Goal: Information Seeking & Learning: Learn about a topic

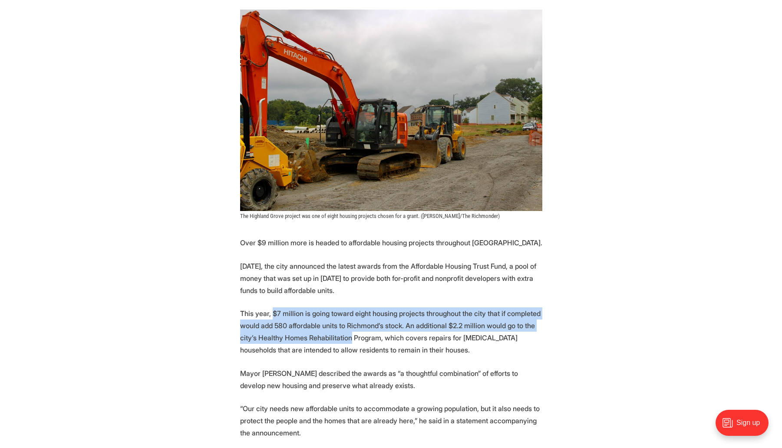
scroll to position [199, 0]
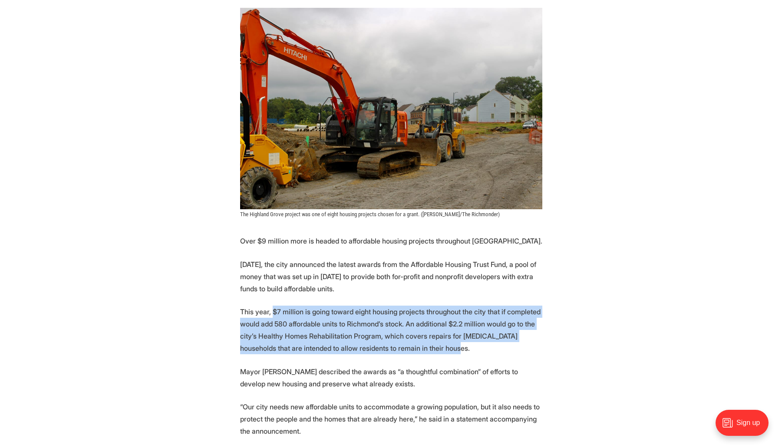
drag, startPoint x: 274, startPoint y: 312, endPoint x: 513, endPoint y: 354, distance: 242.4
click at [513, 354] on p "This year, $7 million is going toward eight housing projects throughout the cit…" at bounding box center [391, 330] width 302 height 49
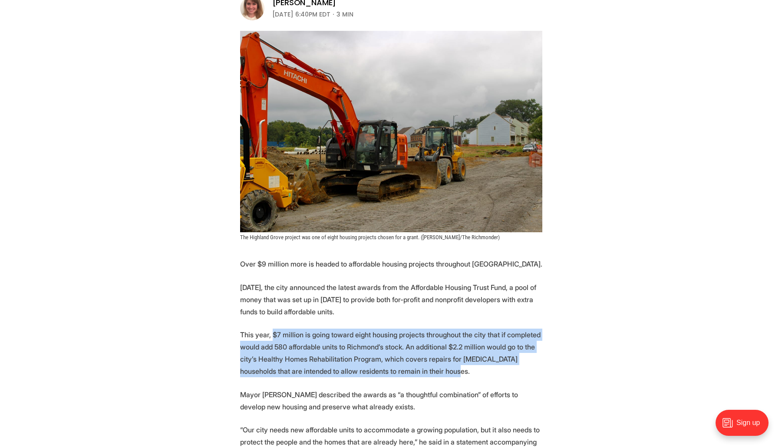
scroll to position [185, 0]
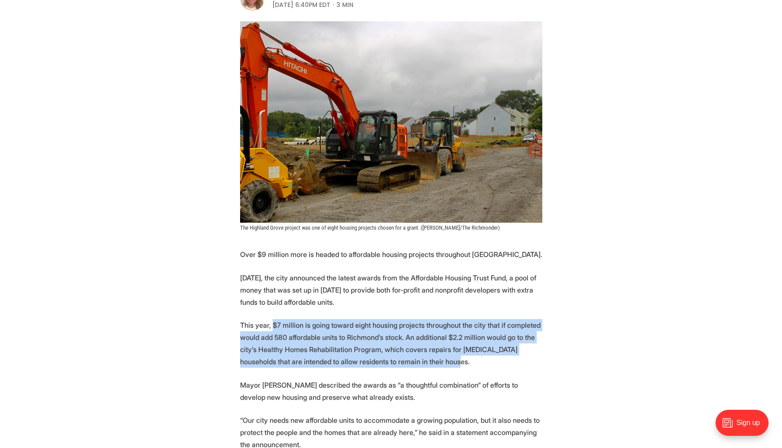
drag, startPoint x: 247, startPoint y: 279, endPoint x: 375, endPoint y: 297, distance: 129.3
click at [375, 297] on p "[DATE], the city announced the latest awards from the Affordable Housing Trust …" at bounding box center [391, 290] width 302 height 36
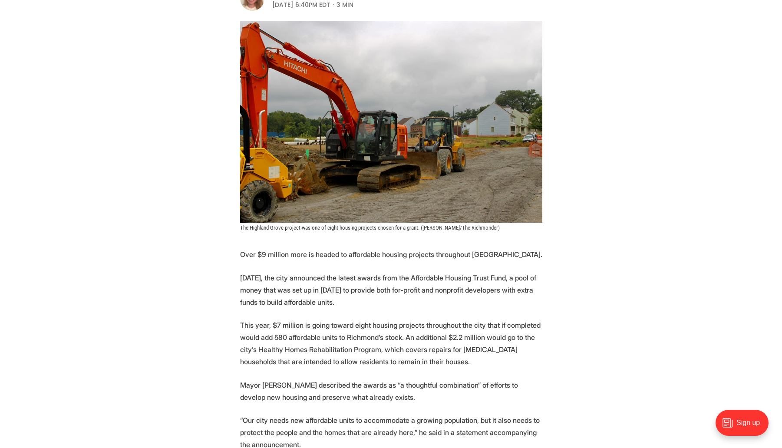
drag, startPoint x: 383, startPoint y: 301, endPoint x: 233, endPoint y: 279, distance: 151.5
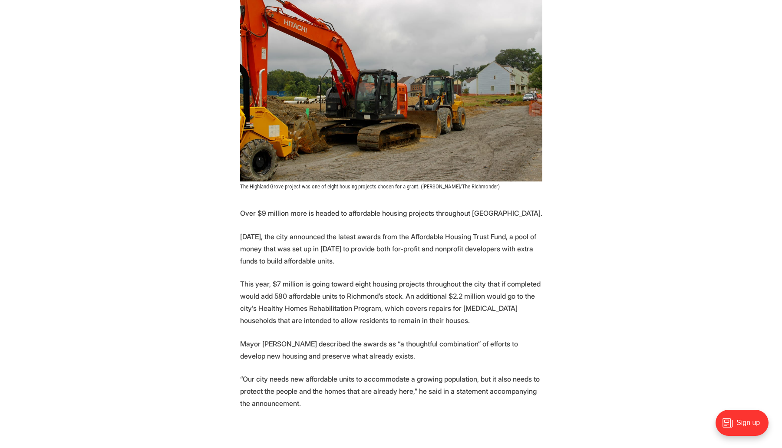
scroll to position [228, 0]
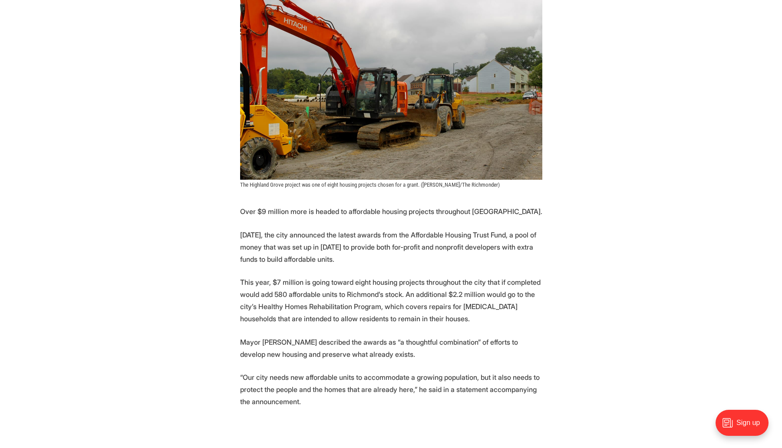
click at [320, 294] on p "This year, $7 million is going toward eight housing projects throughout the cit…" at bounding box center [391, 300] width 302 height 49
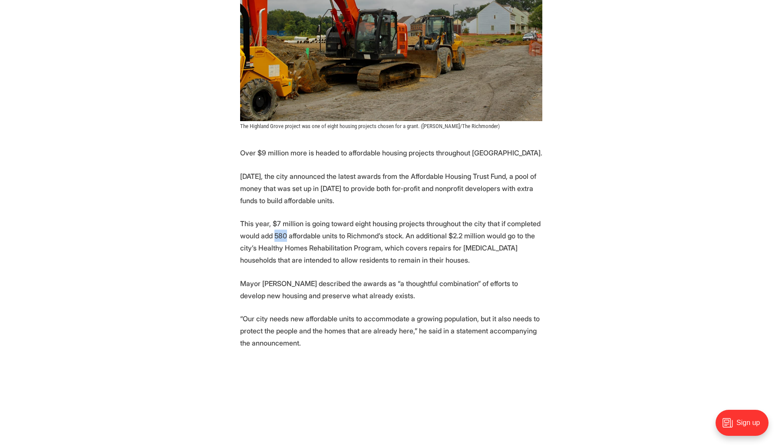
scroll to position [299, 0]
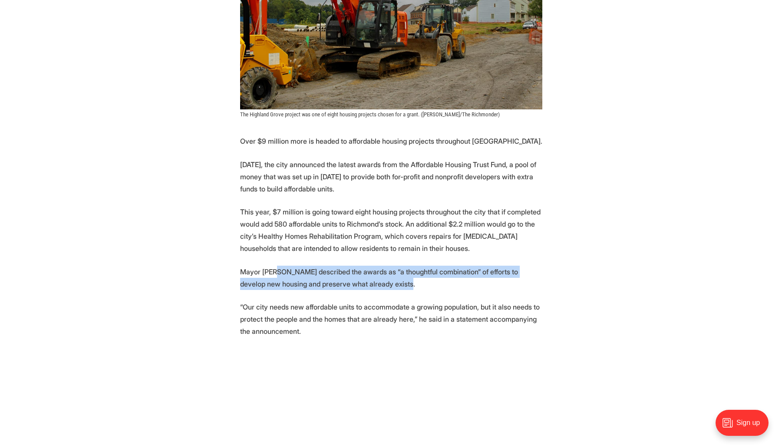
drag, startPoint x: 280, startPoint y: 274, endPoint x: 430, endPoint y: 287, distance: 150.8
click at [430, 287] on p "Mayor [PERSON_NAME] described the awards as “a thoughtful combination” of effor…" at bounding box center [391, 278] width 302 height 24
click at [425, 288] on p "Mayor [PERSON_NAME] described the awards as “a thoughtful combination” of effor…" at bounding box center [391, 278] width 302 height 24
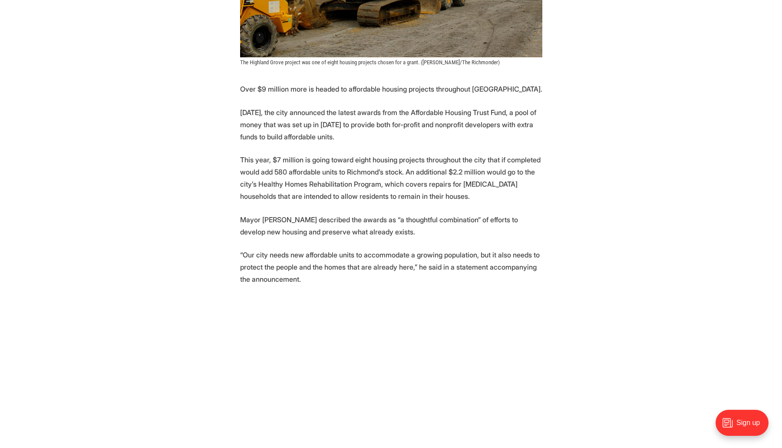
scroll to position [353, 0]
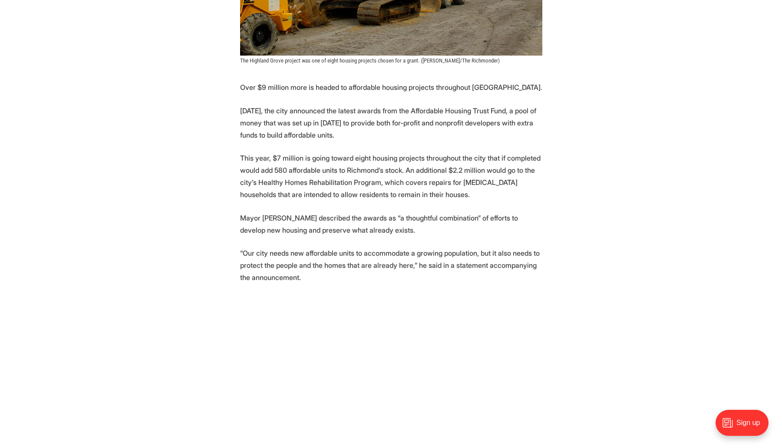
drag, startPoint x: 254, startPoint y: 251, endPoint x: 435, endPoint y: 277, distance: 182.1
click at [435, 277] on p "“Our city needs new affordable units to accommodate a growing population, but i…" at bounding box center [391, 265] width 302 height 36
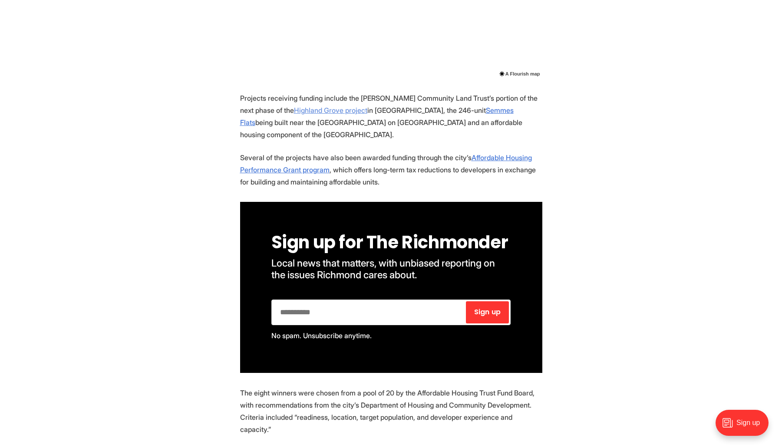
scroll to position [817, 0]
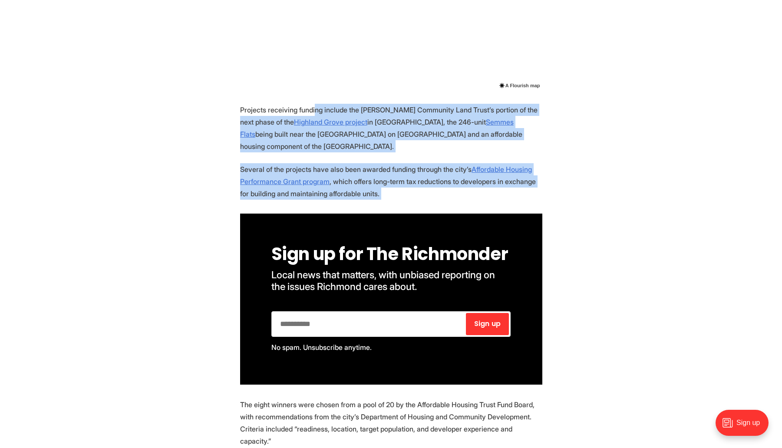
drag, startPoint x: 320, startPoint y: 112, endPoint x: 348, endPoint y: 208, distance: 100.0
click at [348, 208] on section "Over $9 million more is headed to affordable housing projects throughout [GEOGR…" at bounding box center [391, 350] width 782 height 1467
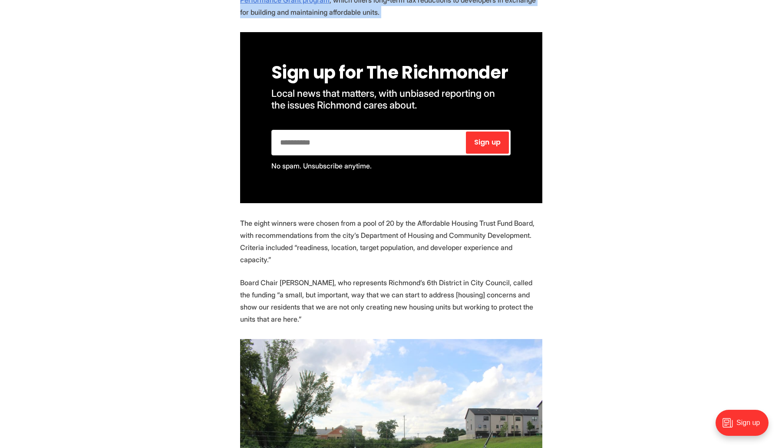
scroll to position [1093, 0]
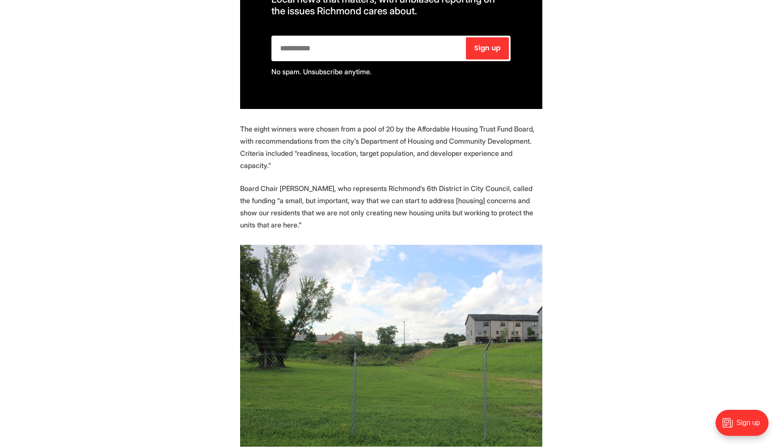
drag, startPoint x: 229, startPoint y: 142, endPoint x: 352, endPoint y: 188, distance: 130.7
click at [352, 188] on section "Over $9 million more is headed to affordable housing projects throughout [GEOGR…" at bounding box center [391, 74] width 782 height 1467
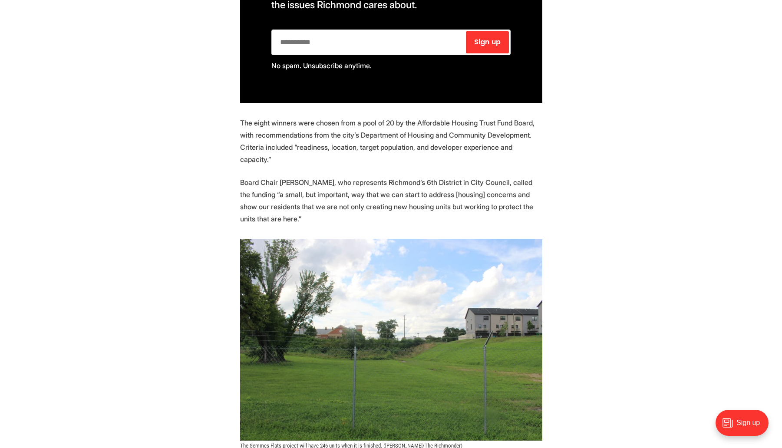
scroll to position [1101, 0]
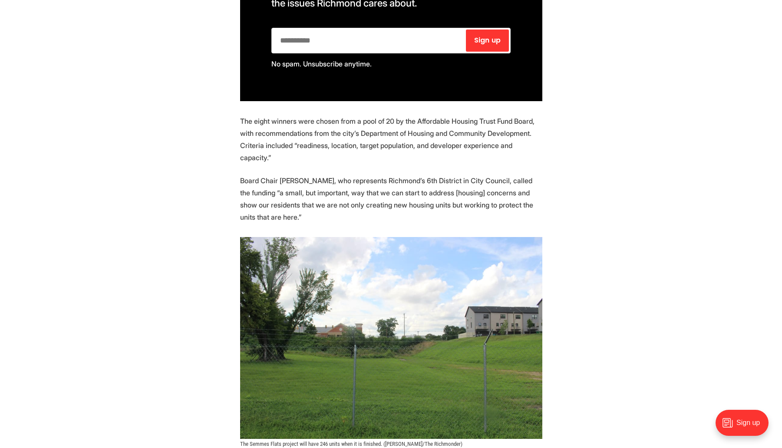
drag, startPoint x: 263, startPoint y: 202, endPoint x: 361, endPoint y: 231, distance: 102.5
click at [361, 223] on p "Board Chair [PERSON_NAME], who represents Richmond’s 6th District in City Counc…" at bounding box center [391, 199] width 302 height 49
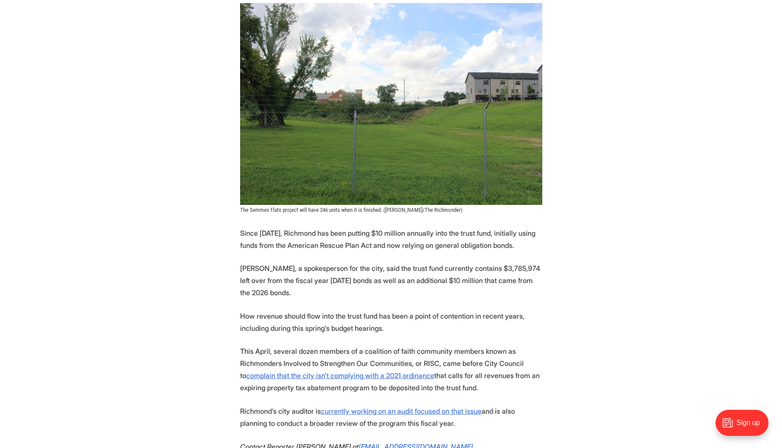
scroll to position [1389, 0]
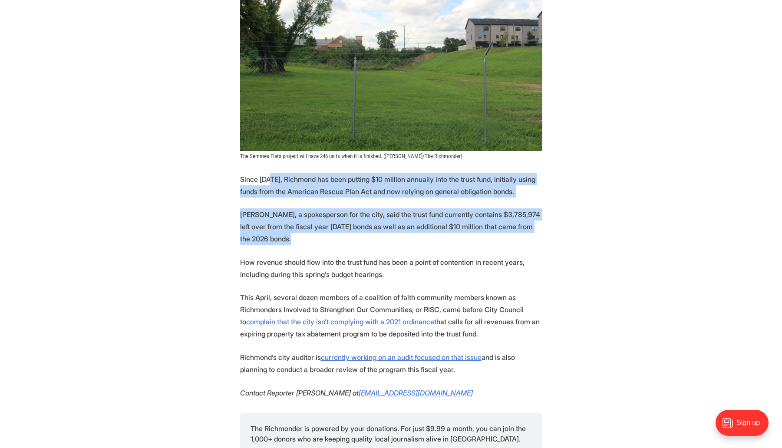
drag, startPoint x: 273, startPoint y: 197, endPoint x: 367, endPoint y: 276, distance: 122.7
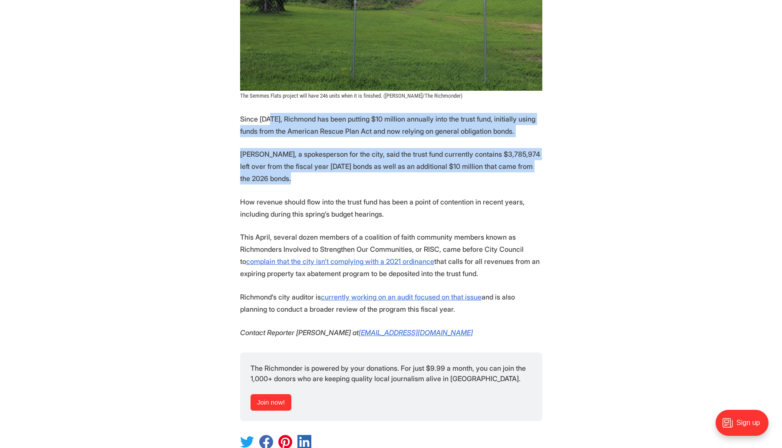
scroll to position [1502, 0]
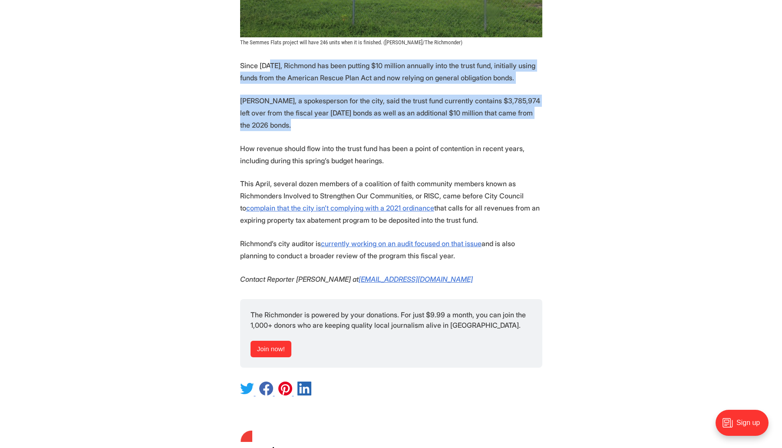
drag, startPoint x: 424, startPoint y: 194, endPoint x: 230, endPoint y: 178, distance: 194.4
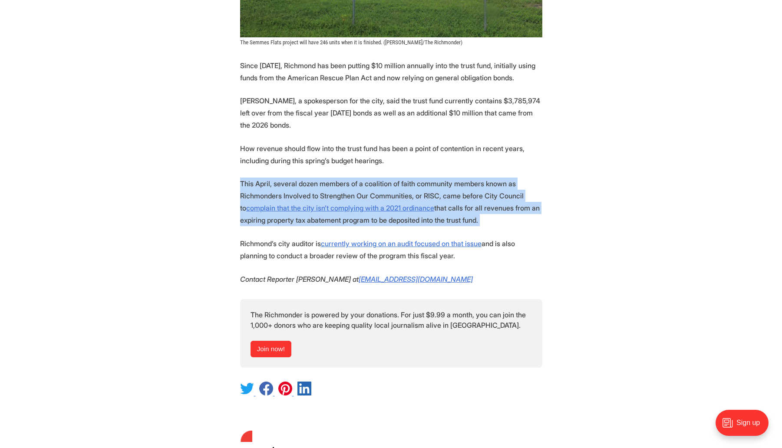
drag, startPoint x: 229, startPoint y: 208, endPoint x: 327, endPoint y: 262, distance: 111.6
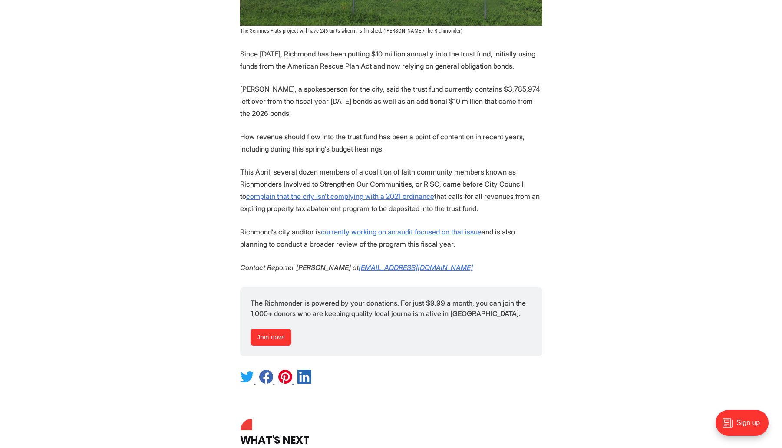
click at [304, 250] on p "Richmond’s city auditor is currently working on an audit focused on that issue …" at bounding box center [391, 238] width 302 height 24
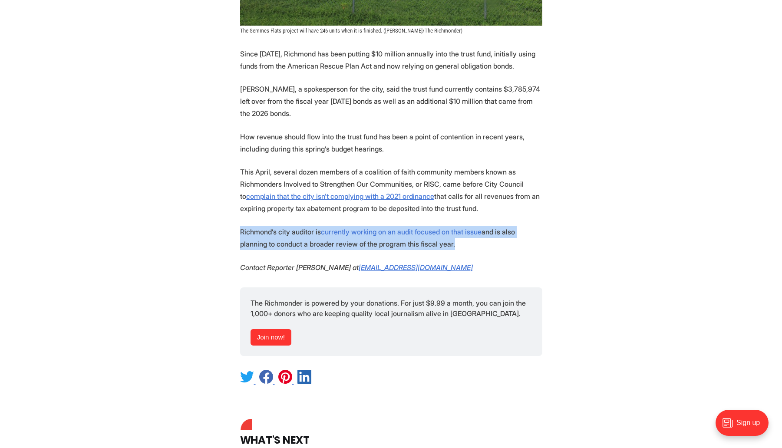
click at [304, 250] on p "Richmond’s city auditor is currently working on an audit focused on that issue …" at bounding box center [391, 238] width 302 height 24
click at [300, 250] on p "Richmond’s city auditor is currently working on an audit focused on that issue …" at bounding box center [391, 238] width 302 height 24
drag, startPoint x: 231, startPoint y: 239, endPoint x: 492, endPoint y: 244, distance: 261.0
click at [492, 215] on p "This April, several dozen members of a coalition of faith community members kno…" at bounding box center [391, 190] width 302 height 49
